Goal: Task Accomplishment & Management: Use online tool/utility

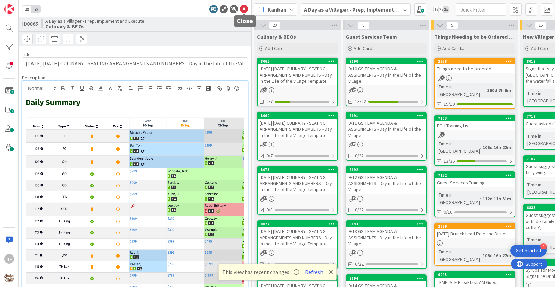
click at [246, 10] on icon at bounding box center [244, 9] width 8 height 8
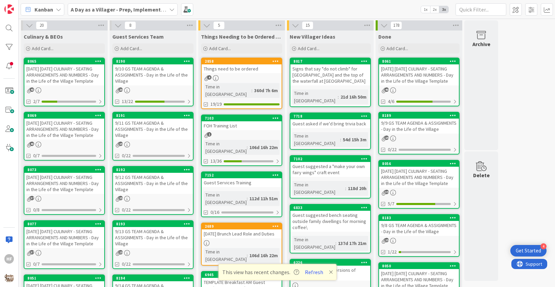
click at [57, 139] on div "[DATE] [DATE] CULINARY - SEATING ARRANGEMENTS AND NUMBERS - Day in the Life of …" at bounding box center [64, 128] width 80 height 21
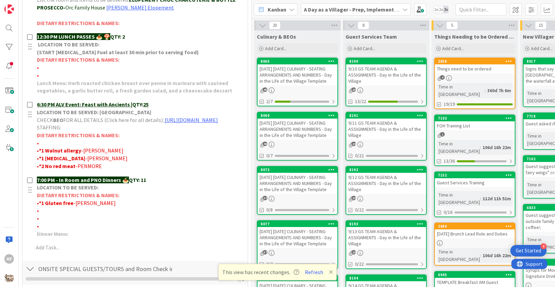
scroll to position [278, 0]
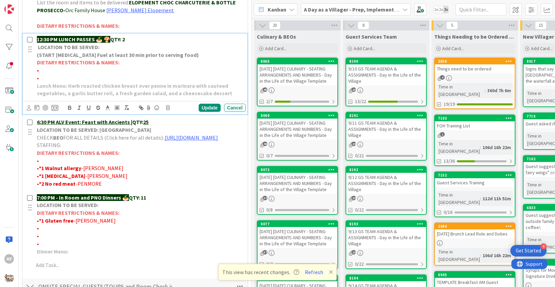
click at [129, 37] on p "12:30 PM LUNCH PASSES 🍝 🍄 QTY: 2" at bounding box center [140, 40] width 206 height 8
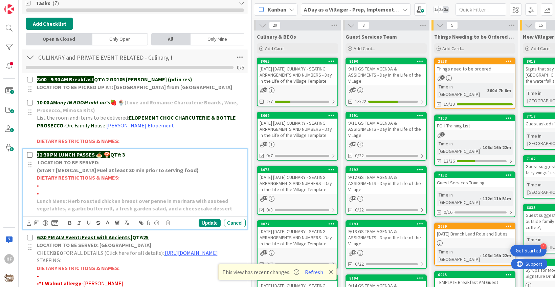
scroll to position [0, 0]
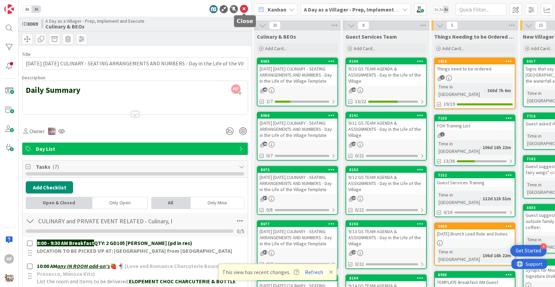
click at [243, 9] on icon at bounding box center [244, 9] width 8 height 8
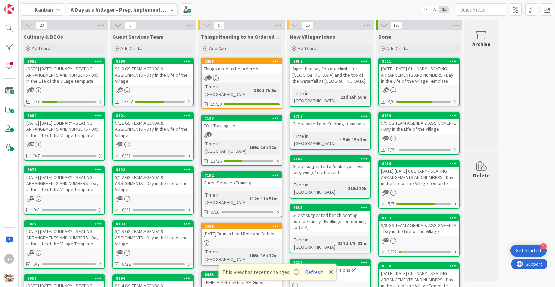
click at [75, 193] on div "[DATE] [DATE] CULINARY - SEATING ARRANGEMENTS AND NUMBERS - Day in the Life of …" at bounding box center [64, 183] width 80 height 21
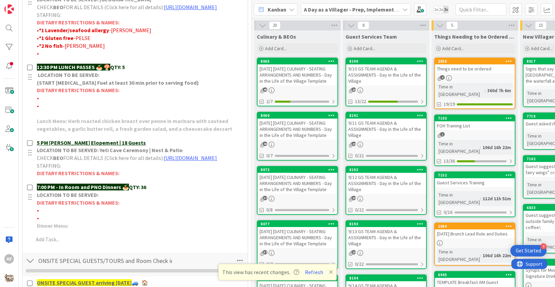
scroll to position [325, 0]
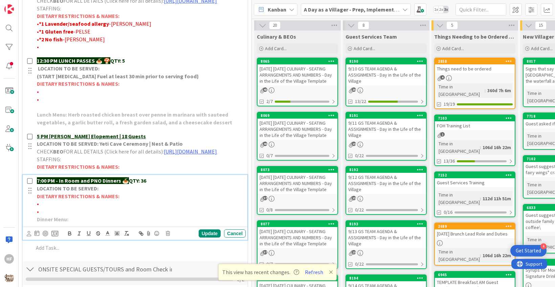
click at [159, 184] on p "7:00 PM - In Room and PNO Dinners 🍝 QTY: 36" at bounding box center [140, 181] width 206 height 8
click at [211, 237] on div "Update" at bounding box center [210, 233] width 22 height 8
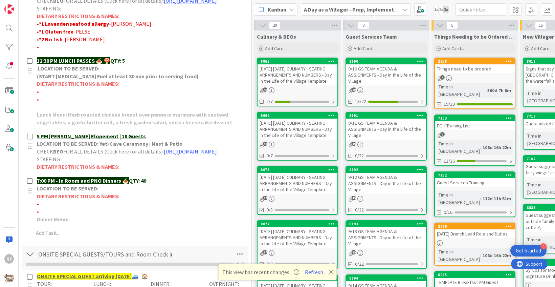
scroll to position [0, 0]
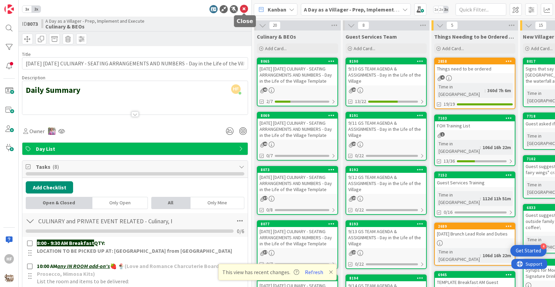
click at [243, 8] on icon at bounding box center [244, 9] width 8 height 8
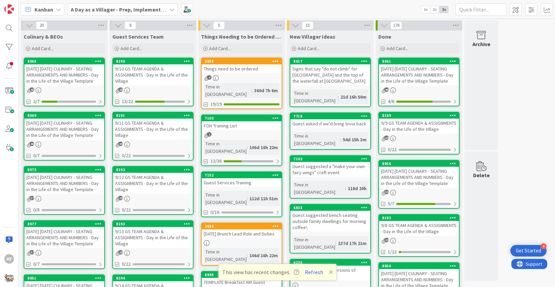
click at [65, 190] on div "[DATE] [DATE] CULINARY - SEATING ARRANGEMENTS AND NUMBERS - Day in the Life of …" at bounding box center [64, 183] width 80 height 21
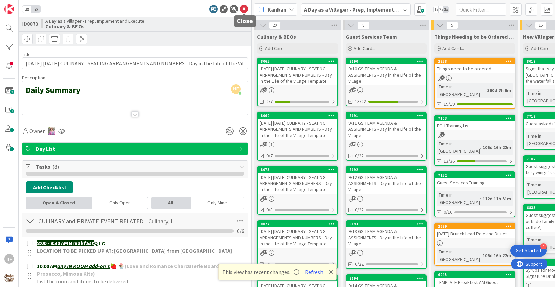
click at [243, 12] on icon at bounding box center [244, 9] width 8 height 8
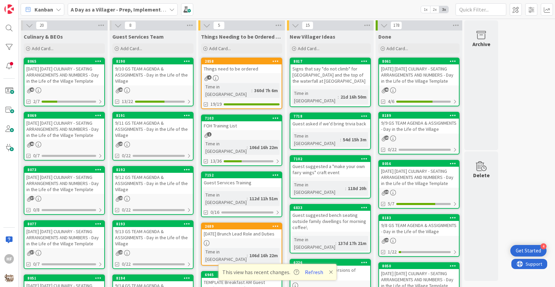
click at [54, 248] on div "[DATE] [DATE] CULINARY - SEATING ARRANGEMENTS AND NUMBERS - Day in the Life of …" at bounding box center [64, 237] width 80 height 21
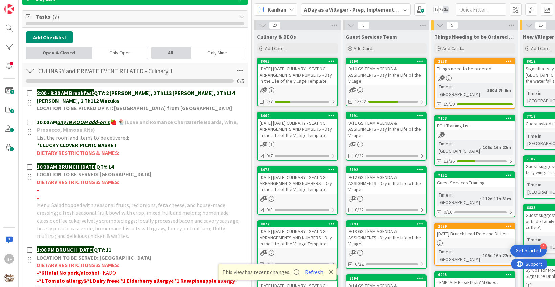
scroll to position [151, 0]
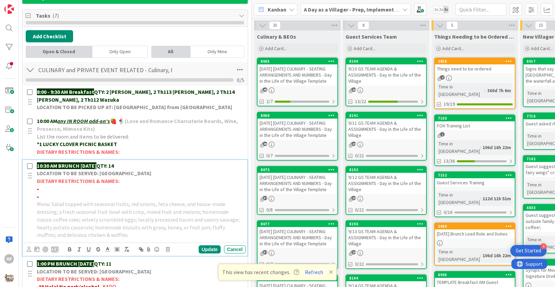
click at [130, 167] on p "10:30 AM BRUNCH [DATE] QTY: 14" at bounding box center [140, 166] width 206 height 8
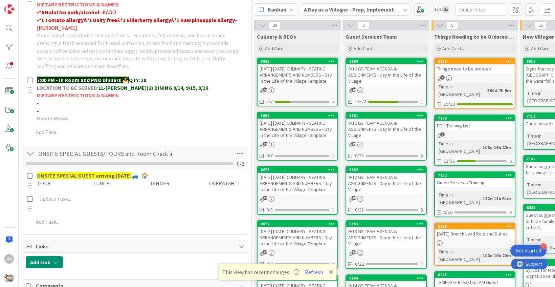
scroll to position [434, 0]
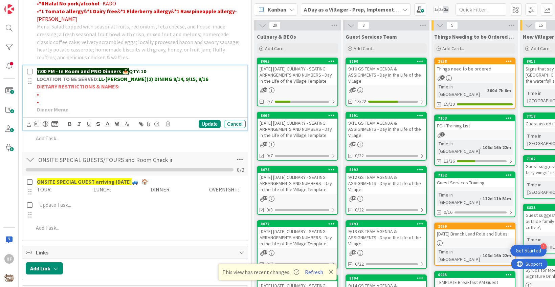
click at [160, 69] on p "7:00 PM - In Room and PNO Dinners 🍝 QTY: 10" at bounding box center [140, 71] width 206 height 8
click at [217, 121] on div "Update" at bounding box center [210, 124] width 22 height 8
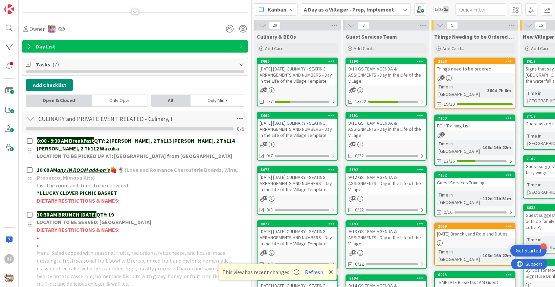
scroll to position [0, 0]
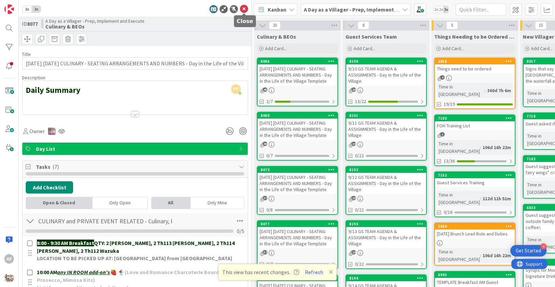
click at [244, 6] on icon at bounding box center [244, 9] width 8 height 8
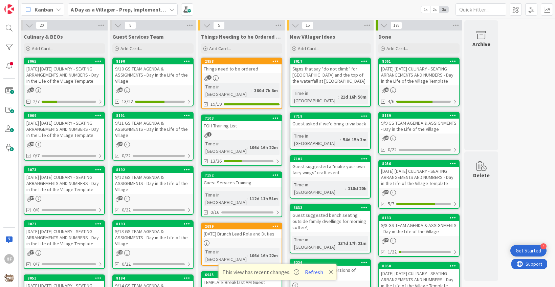
scroll to position [64, 0]
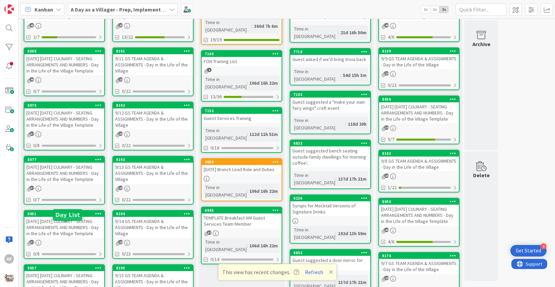
click at [63, 237] on div "[DATE] [DATE] CULINARY - SEATING ARRANGEMENTS AND NUMBERS - Day in the Life of …" at bounding box center [64, 227] width 80 height 21
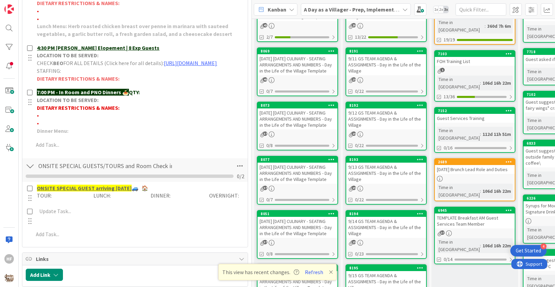
scroll to position [369, 0]
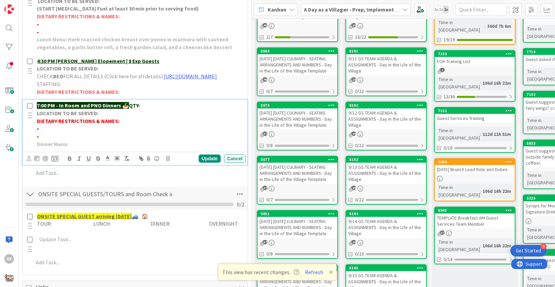
click at [161, 109] on p "7:00 PM - In Room and PNO Dinners 🍝 QTY:" at bounding box center [140, 105] width 206 height 8
click at [207, 165] on div "Update Cancel" at bounding box center [135, 158] width 225 height 13
click at [208, 162] on div "Update" at bounding box center [210, 158] width 22 height 8
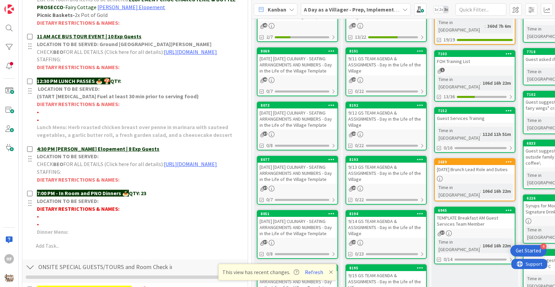
scroll to position [0, 0]
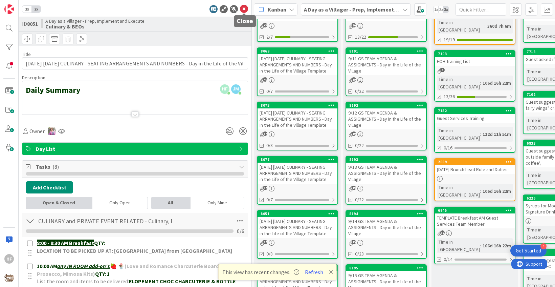
click at [243, 11] on icon at bounding box center [244, 9] width 8 height 8
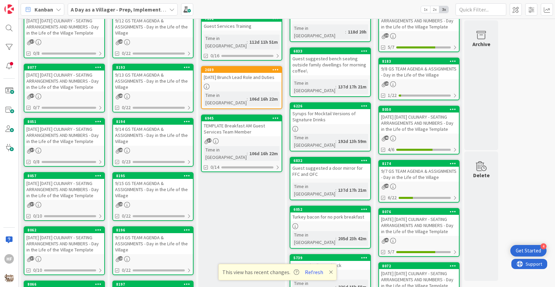
scroll to position [157, 0]
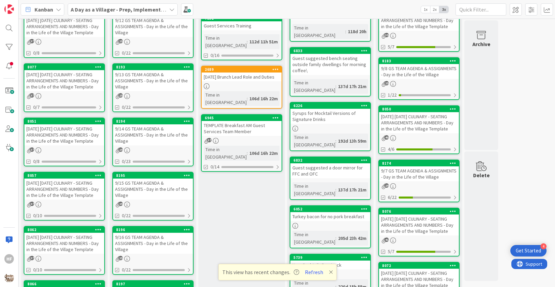
click at [70, 199] on div "[DATE] [DATE] CULINARY - SEATING ARRANGEMENTS AND NUMBERS - Day in the Life of …" at bounding box center [64, 188] width 80 height 21
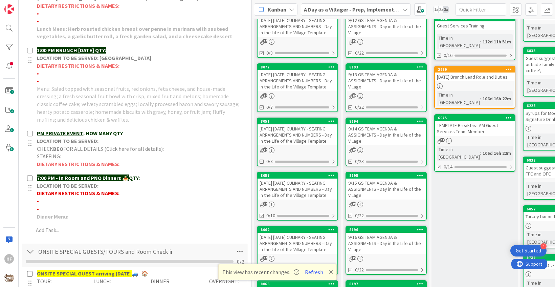
scroll to position [457, 0]
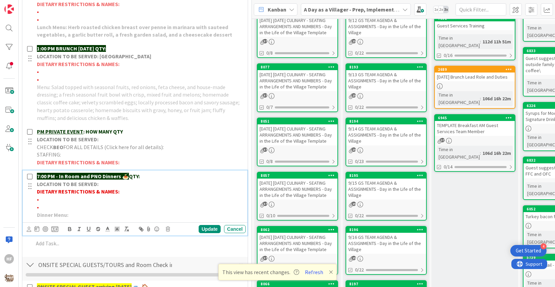
click at [157, 172] on p "7:00 PM - In Room and PNO Dinners 🍝 QTY:" at bounding box center [140, 176] width 206 height 8
click at [203, 226] on div "Update" at bounding box center [210, 229] width 22 height 8
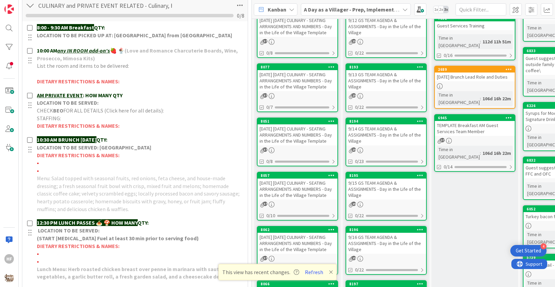
scroll to position [0, 0]
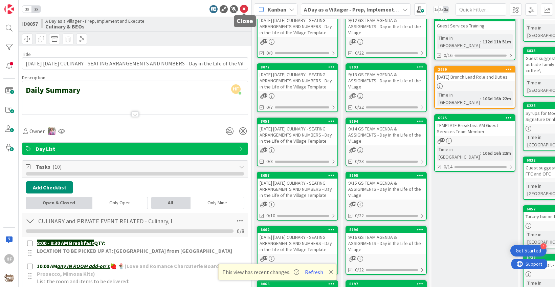
click at [245, 11] on icon at bounding box center [244, 9] width 8 height 8
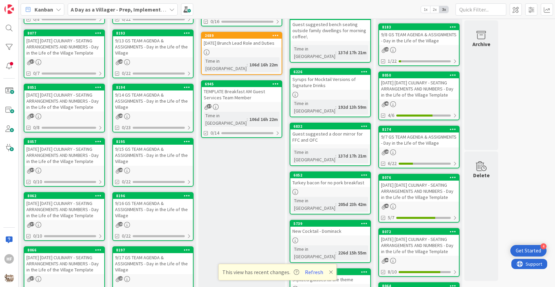
scroll to position [192, 0]
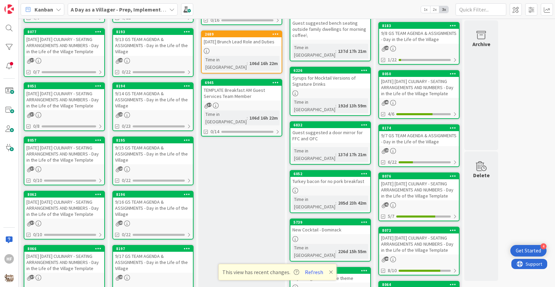
click at [69, 218] on div "[DATE] [DATE] CULINARY - SEATING ARRANGEMENTS AND NUMBERS - Day in the Life of …" at bounding box center [64, 207] width 80 height 21
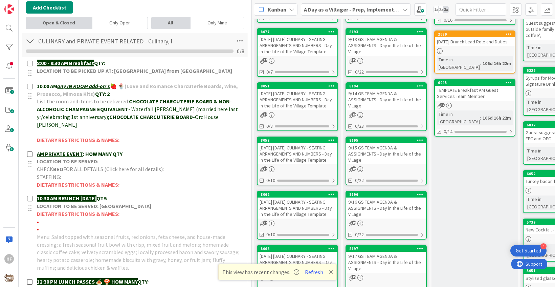
scroll to position [197, 0]
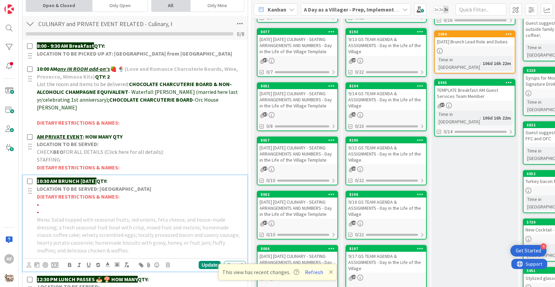
click at [157, 177] on p "10:30 AM BRUNCH [DATE] QTY:" at bounding box center [140, 181] width 206 height 8
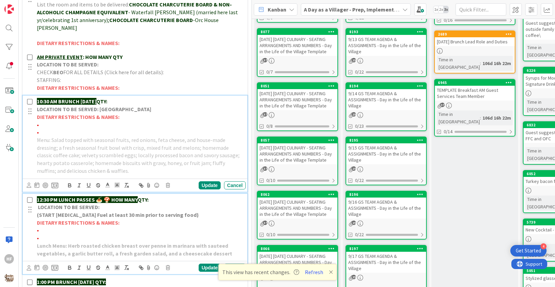
click at [162, 196] on p "12:30 PM LUNCH PASSES 🍝 🍄 HOW MANY QTY:" at bounding box center [140, 200] width 206 height 8
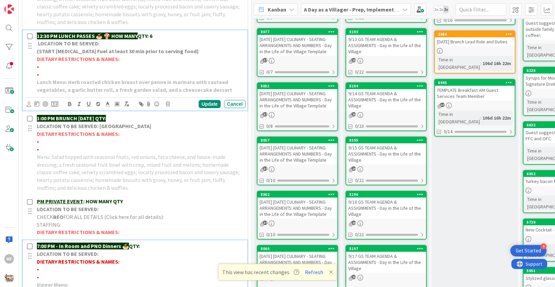
click at [145, 242] on p "7:00 PM - In Room and PNO Dinners 🍝 QTY:" at bounding box center [140, 246] width 206 height 8
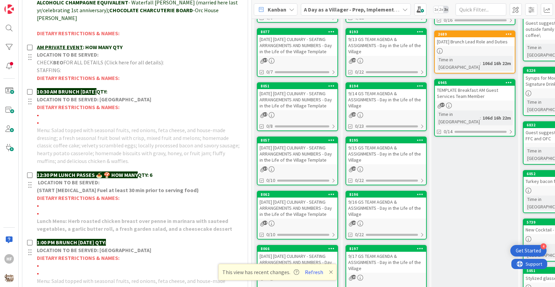
scroll to position [0, 0]
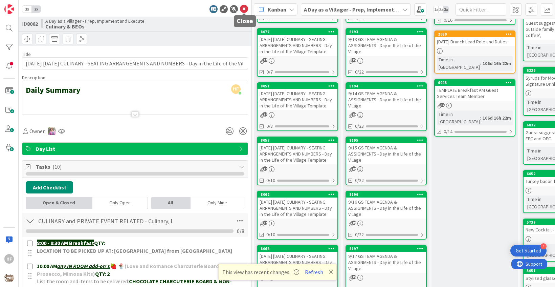
click at [244, 6] on icon at bounding box center [244, 9] width 8 height 8
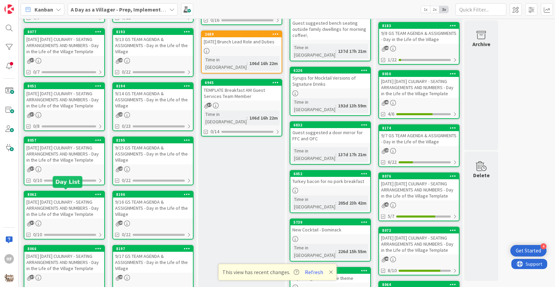
scroll to position [232, 0]
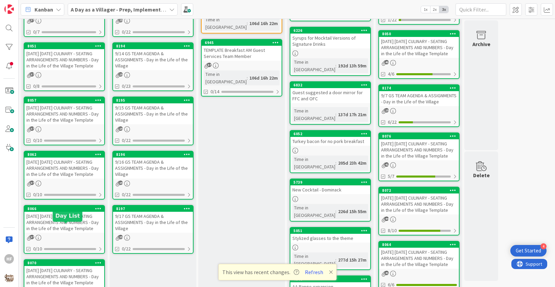
click at [75, 232] on div "[DATE] [DATE] CULINARY - SEATING ARRANGEMENTS AND NUMBERS - Day in the Life of …" at bounding box center [64, 221] width 80 height 21
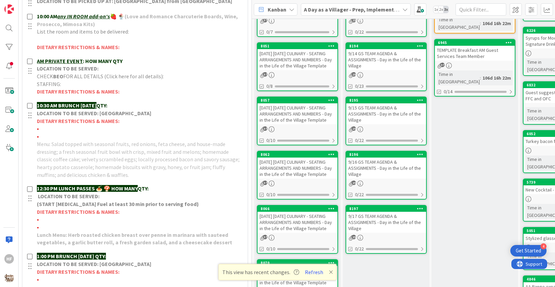
scroll to position [254, 0]
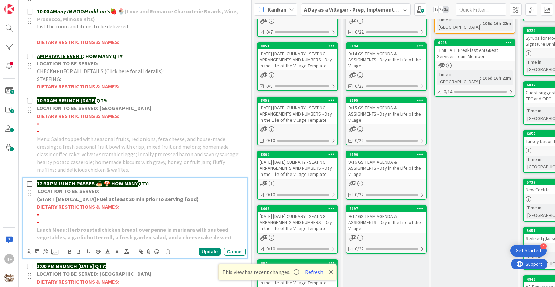
click at [164, 185] on p "12:30 PM LUNCH PASSES 🍝 🍄 HOW MANY QTY:" at bounding box center [140, 183] width 206 height 8
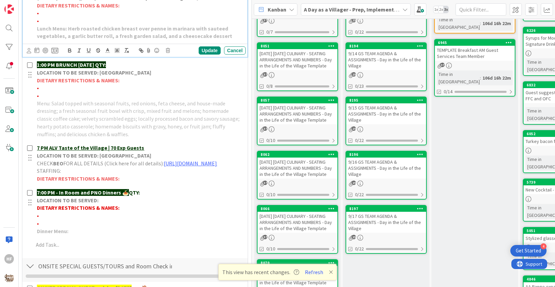
scroll to position [457, 0]
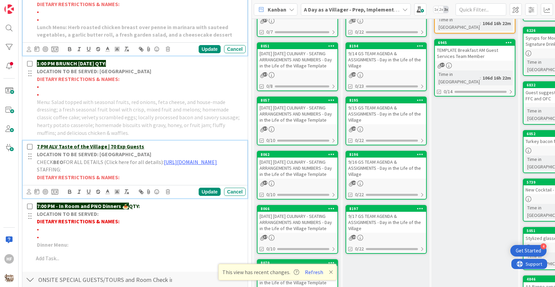
click at [156, 140] on div "7 PM ALV Taste of the Village | 70 Exp Guests LOCATION TO BE SERVED: Village Ga…" at bounding box center [139, 161] width 211 height 43
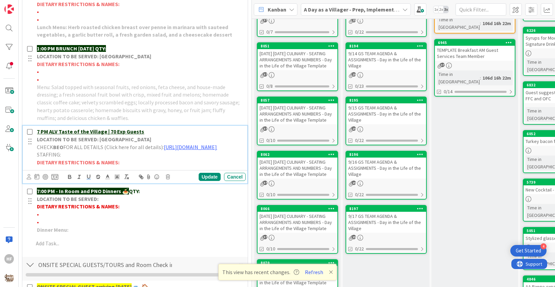
scroll to position [442, 0]
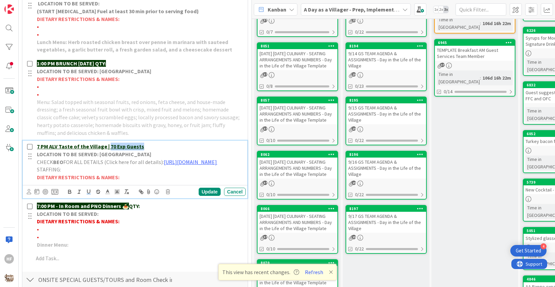
drag, startPoint x: 156, startPoint y: 144, endPoint x: 108, endPoint y: 145, distance: 47.7
click at [108, 145] on p "7 PM ALV Taste of the Village | 70 Exp Guests" at bounding box center [140, 146] width 206 height 8
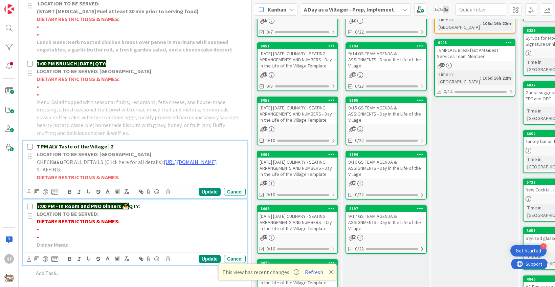
click at [151, 210] on p "7:00 PM - In Room and PNO Dinners 🍝 QTY:" at bounding box center [140, 206] width 206 height 8
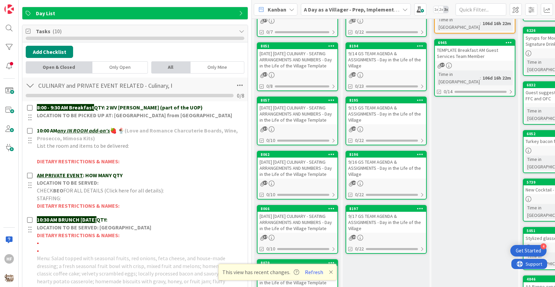
scroll to position [0, 0]
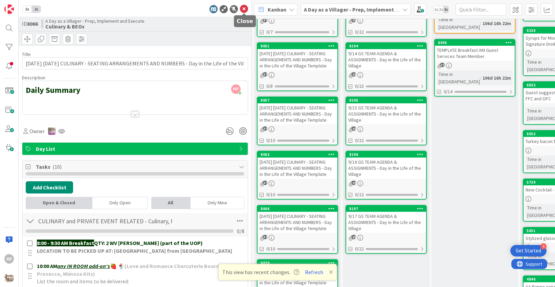
click at [243, 9] on icon at bounding box center [244, 9] width 8 height 8
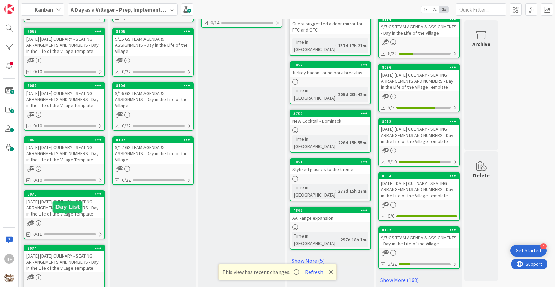
click at [61, 218] on div "[DATE] [DATE] CULINARY - SEATING ARRANGEMENTS AND NUMBERS - Day in the Life of …" at bounding box center [64, 207] width 80 height 21
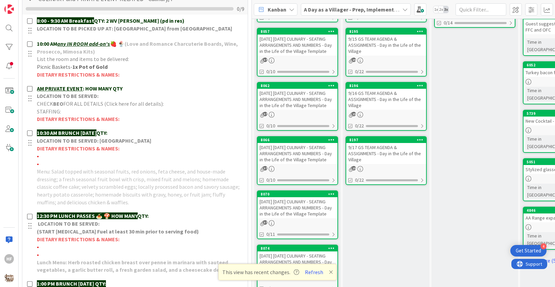
scroll to position [288, 0]
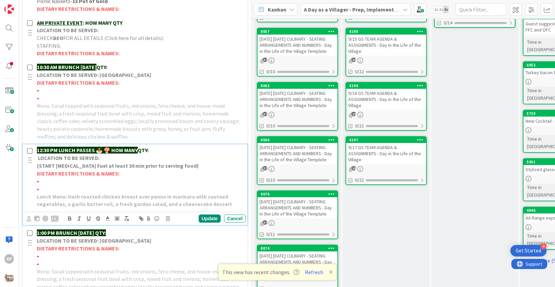
click at [170, 155] on p "LOCATION TO BE SERVED:" at bounding box center [140, 158] width 206 height 8
click at [168, 149] on p "12:30 PM LUNCH PASSES 🍝 🍄 HOW MANY QTY:" at bounding box center [140, 150] width 206 height 8
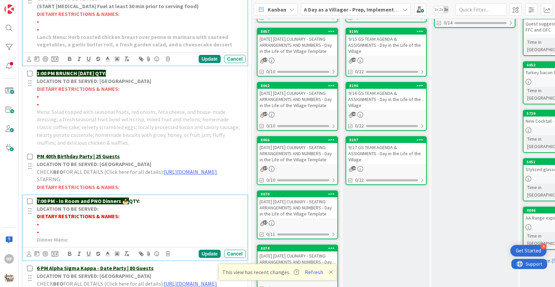
click at [169, 205] on p "7:00 PM - In Room and PNO Dinners 🍝 QTY:" at bounding box center [140, 201] width 206 height 8
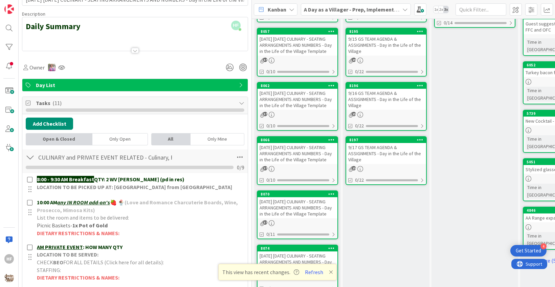
scroll to position [0, 0]
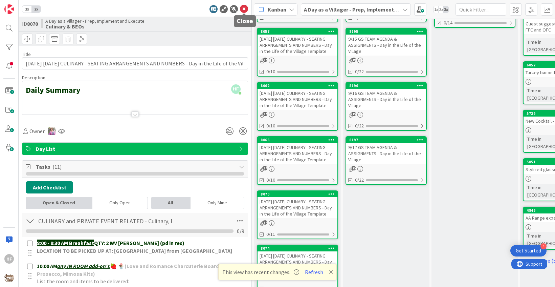
click at [243, 12] on icon at bounding box center [244, 9] width 8 height 8
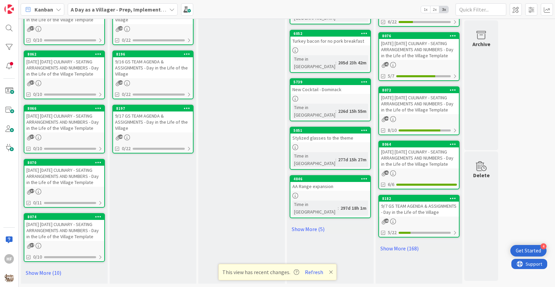
click at [59, 235] on div "[DATE] [DATE] CULINARY - SEATING ARRANGEMENTS AND NUMBERS - Day in the Life of …" at bounding box center [64, 230] width 80 height 21
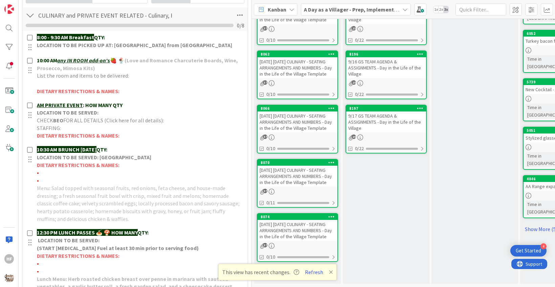
scroll to position [279, 0]
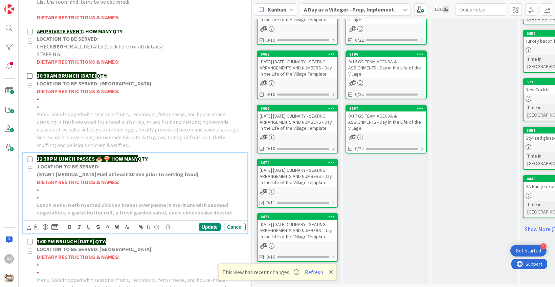
click at [166, 156] on p "12:30 PM LUNCH PASSES 🍝 🍄 HOW MANY QTY:" at bounding box center [140, 159] width 206 height 8
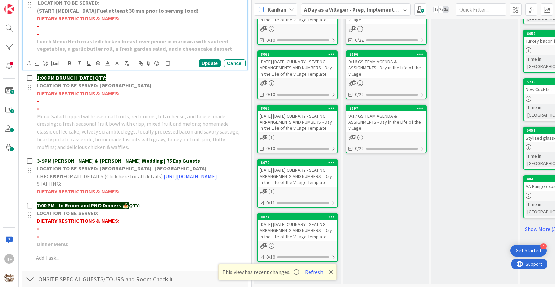
scroll to position [451, 0]
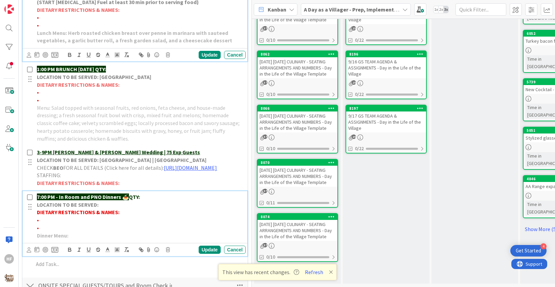
click at [153, 208] on p "LOCATION TO BE SERVED:" at bounding box center [140, 205] width 206 height 8
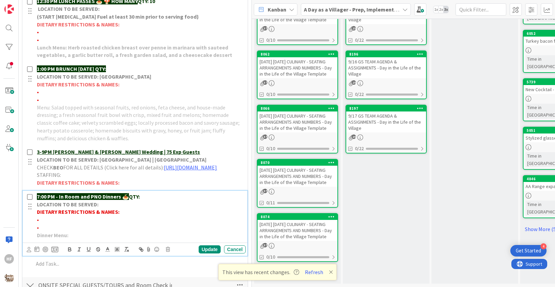
click at [153, 200] on p "7:00 PM - In Room and PNO Dinners 🍝 QTY:" at bounding box center [140, 196] width 206 height 8
click at [209, 252] on div "Update" at bounding box center [210, 249] width 22 height 8
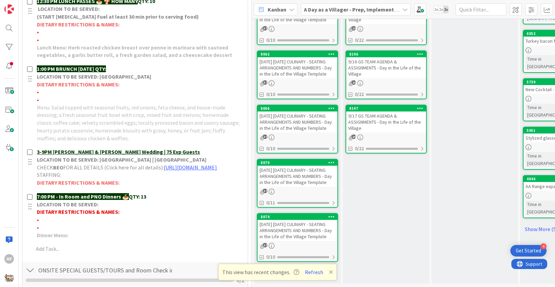
scroll to position [0, 0]
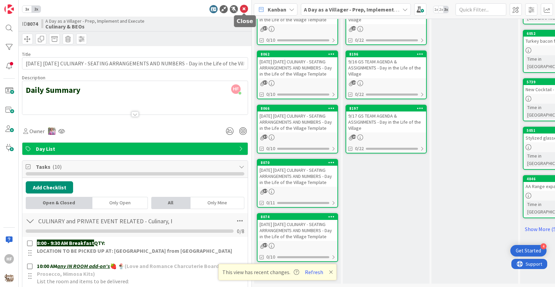
click at [245, 10] on icon at bounding box center [244, 9] width 8 height 8
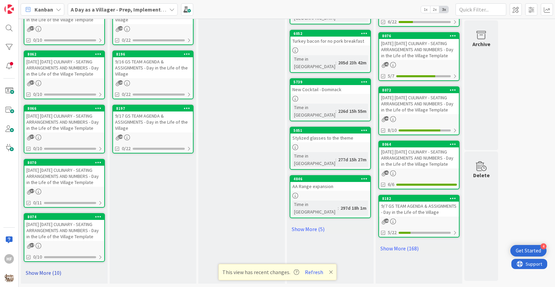
click at [51, 272] on link "Show More (10)" at bounding box center [64, 272] width 81 height 11
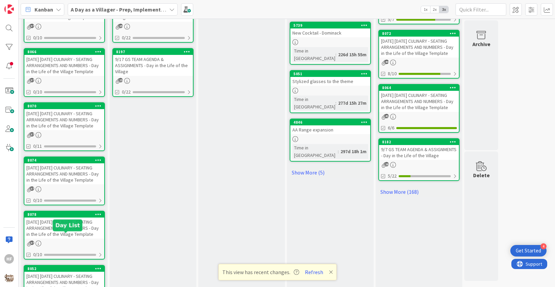
scroll to position [396, 0]
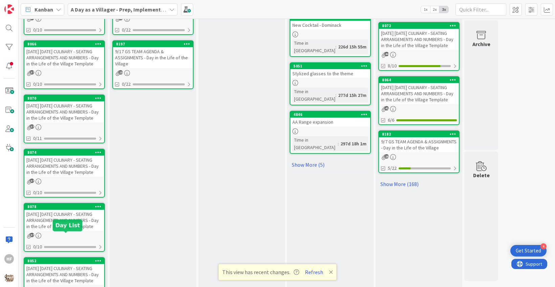
click at [55, 230] on div "[DATE] [DATE] CULINARY - SEATING ARRANGEMENTS AND NUMBERS - Day in the Life of …" at bounding box center [64, 219] width 80 height 21
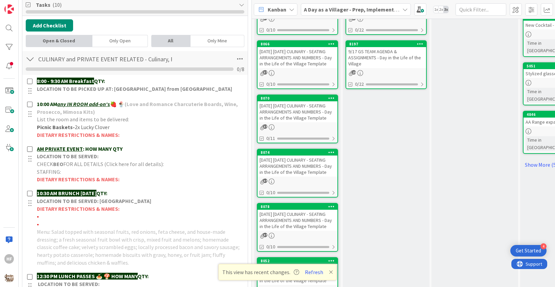
scroll to position [166, 0]
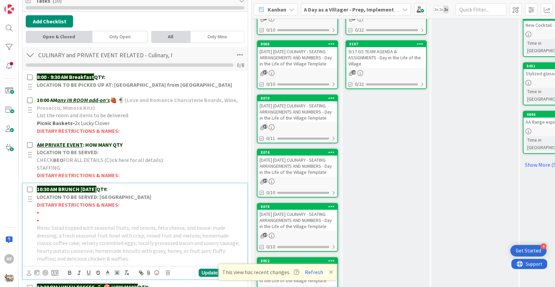
click at [137, 188] on p "10:30 AM BRUNCH [DATE] QTY:" at bounding box center [140, 189] width 206 height 8
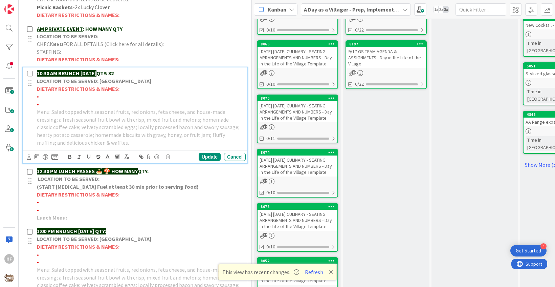
scroll to position [283, 0]
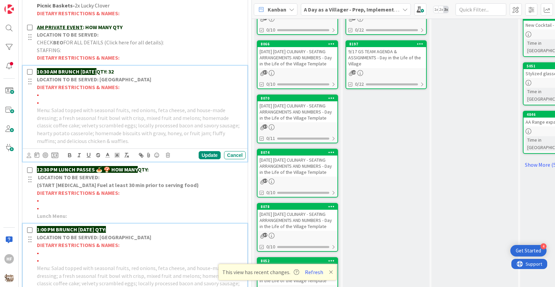
click at [135, 227] on p "1:00 PM BRUNCH [DATE] QTY:" at bounding box center [140, 229] width 206 height 8
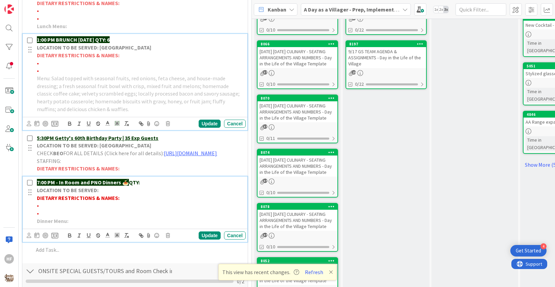
click at [158, 186] on p "7:00 PM - In Room and PNO Dinners 🍝 QTY:" at bounding box center [140, 182] width 206 height 8
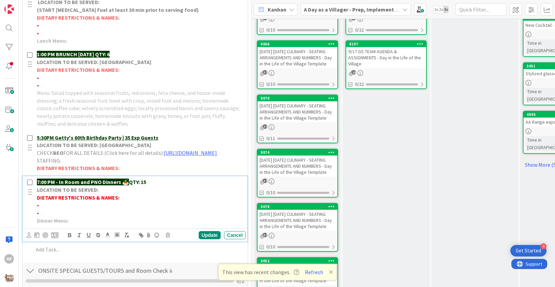
scroll to position [0, 0]
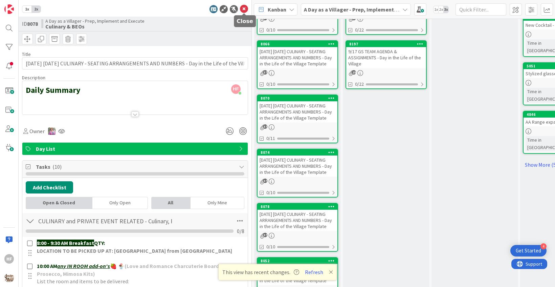
click at [244, 11] on icon at bounding box center [244, 9] width 8 height 8
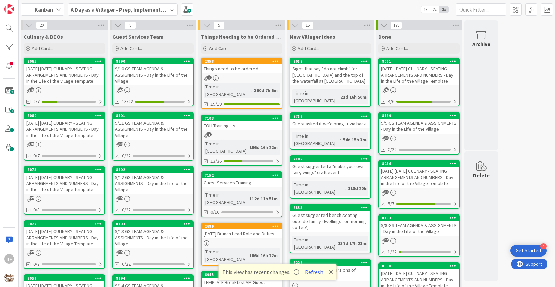
click at [83, 85] on div "[DATE] [DATE] CULINARY - SEATING ARRANGEMENTS AND NUMBERS - Day in the Life of …" at bounding box center [64, 74] width 80 height 21
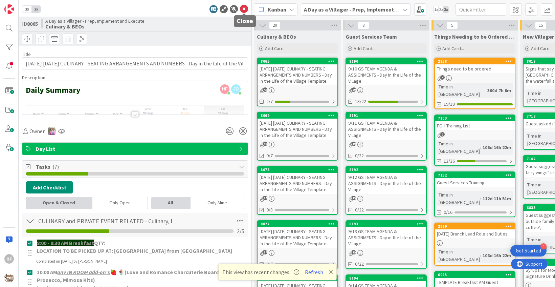
click at [248, 7] on icon at bounding box center [244, 9] width 8 height 8
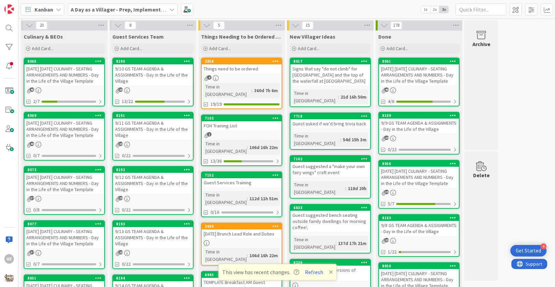
click at [151, 15] on div "A Day as a Villager - Prep, Implement and Execute" at bounding box center [123, 9] width 110 height 12
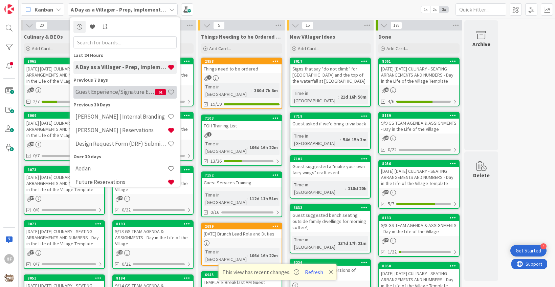
click at [130, 97] on div "Guest Experience/Signature Events 61" at bounding box center [124, 92] width 103 height 13
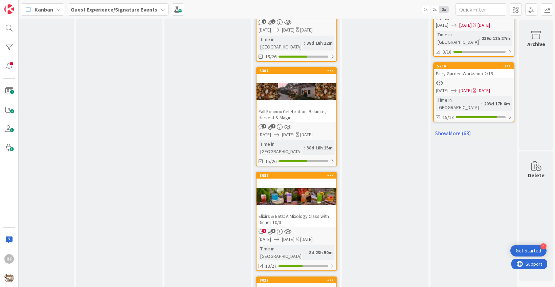
scroll to position [777, 388]
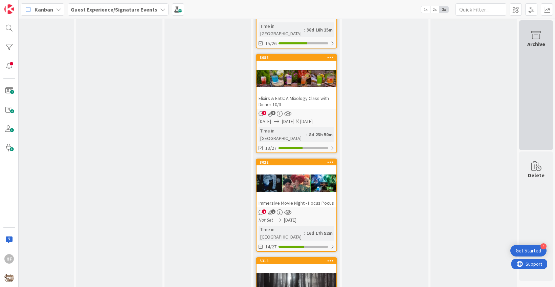
click at [533, 75] on div "Archive" at bounding box center [536, 85] width 34 height 130
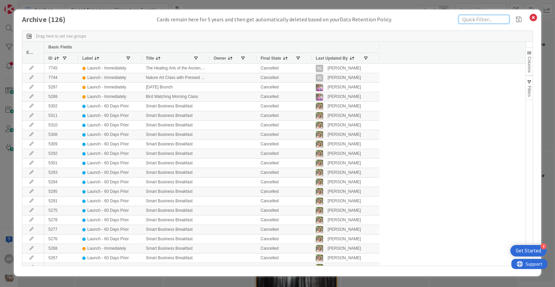
click at [474, 20] on input "text" at bounding box center [483, 19] width 51 height 9
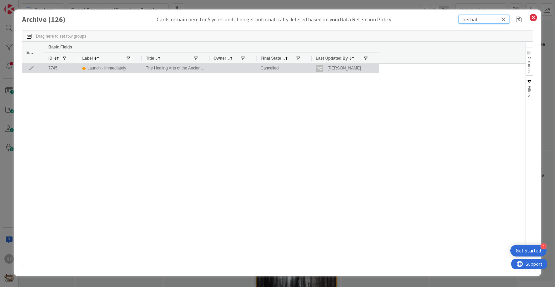
type input "herbal"
click at [126, 66] on div "Launch - Immediately" at bounding box center [106, 68] width 39 height 8
click at [153, 69] on div "The Healing Arts of the Ancients: An Herbal Medicine Workshop" at bounding box center [176, 68] width 68 height 9
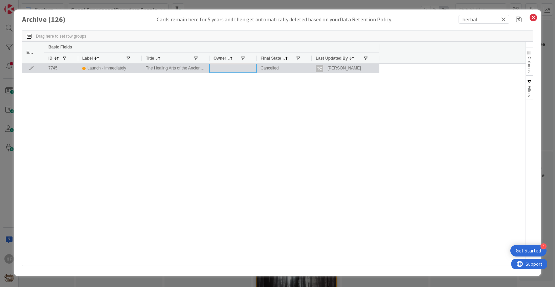
click at [227, 67] on div at bounding box center [232, 68] width 47 height 9
click at [32, 68] on icon at bounding box center [31, 68] width 10 height 4
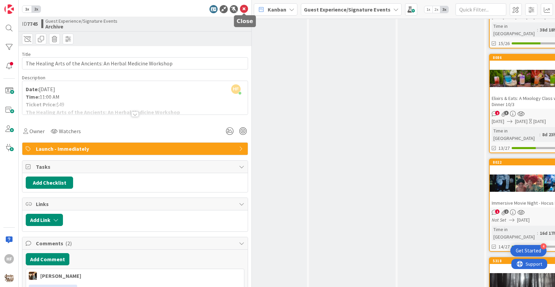
click at [245, 12] on icon at bounding box center [244, 9] width 8 height 8
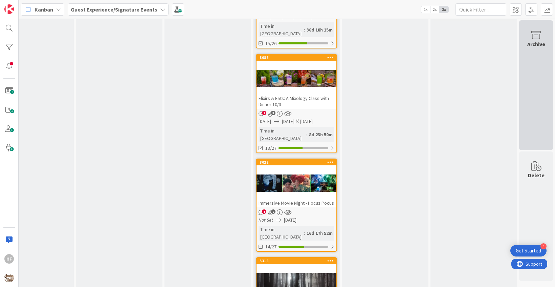
click at [536, 39] on icon at bounding box center [536, 34] width 26 height 9
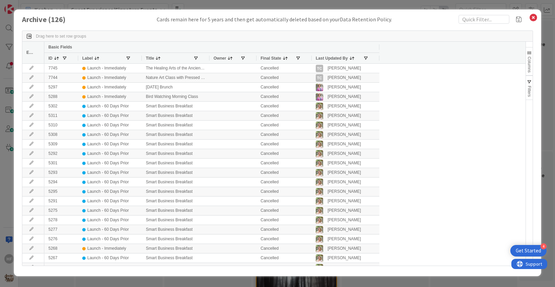
drag, startPoint x: 448, startPoint y: 19, endPoint x: 456, endPoint y: 19, distance: 8.5
click at [448, 19] on div "Archive ( 126 ) Cards remain here for 5 years and then get automatically delete…" at bounding box center [277, 19] width 511 height 9
click at [477, 20] on input "text" at bounding box center [483, 19] width 51 height 9
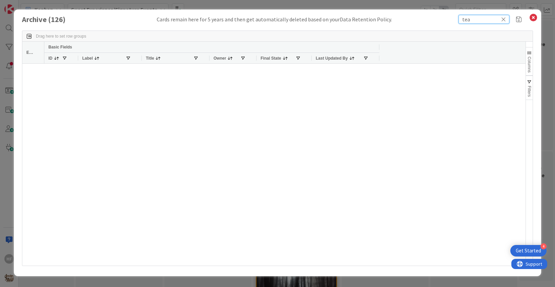
click at [507, 19] on input "tea" at bounding box center [483, 19] width 51 height 9
type input "tea"
click at [504, 19] on icon at bounding box center [503, 19] width 5 height 6
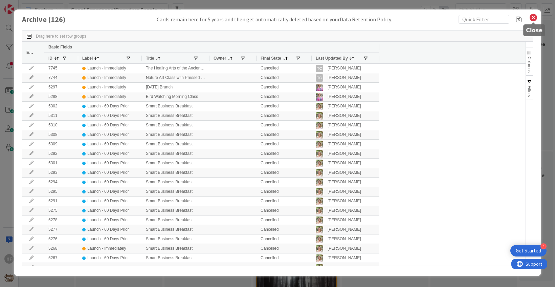
click at [529, 18] on icon at bounding box center [533, 17] width 9 height 9
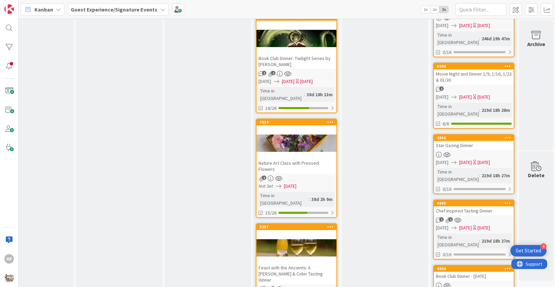
scroll to position [0, 388]
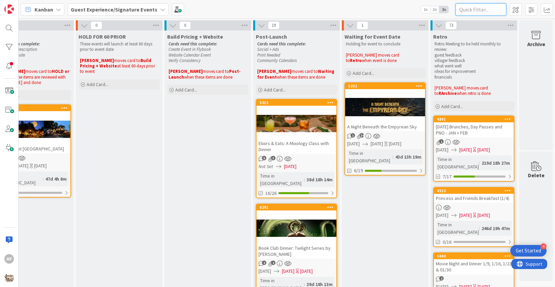
click at [498, 5] on input "text" at bounding box center [480, 9] width 51 height 12
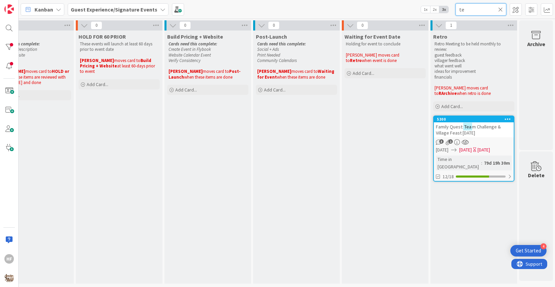
type input "t"
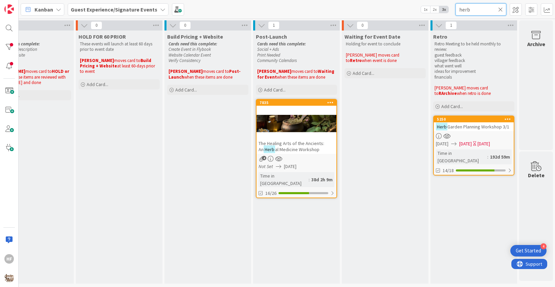
type input "herb"
